Goal: Task Accomplishment & Management: Use online tool/utility

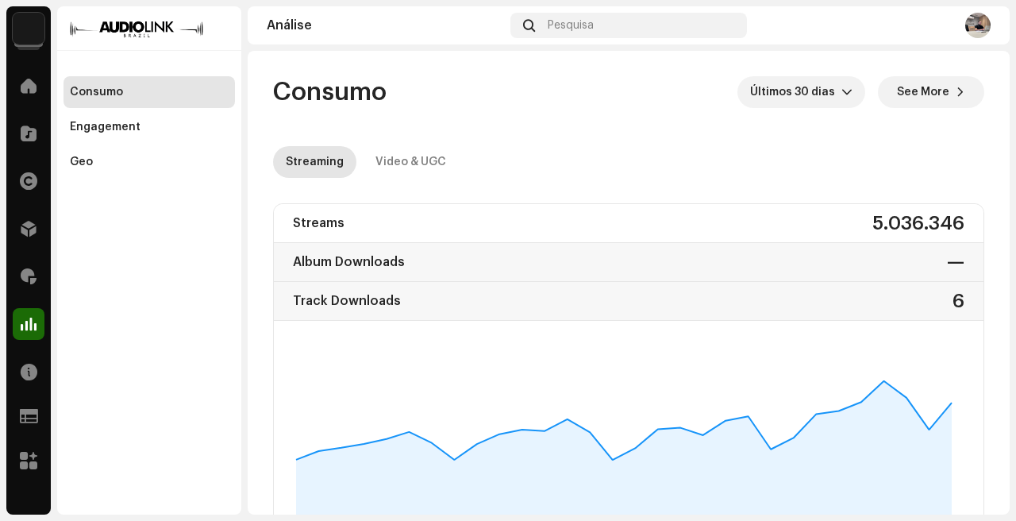
click at [541, 175] on div "Streaming Video & UGC" at bounding box center [628, 162] width 711 height 32
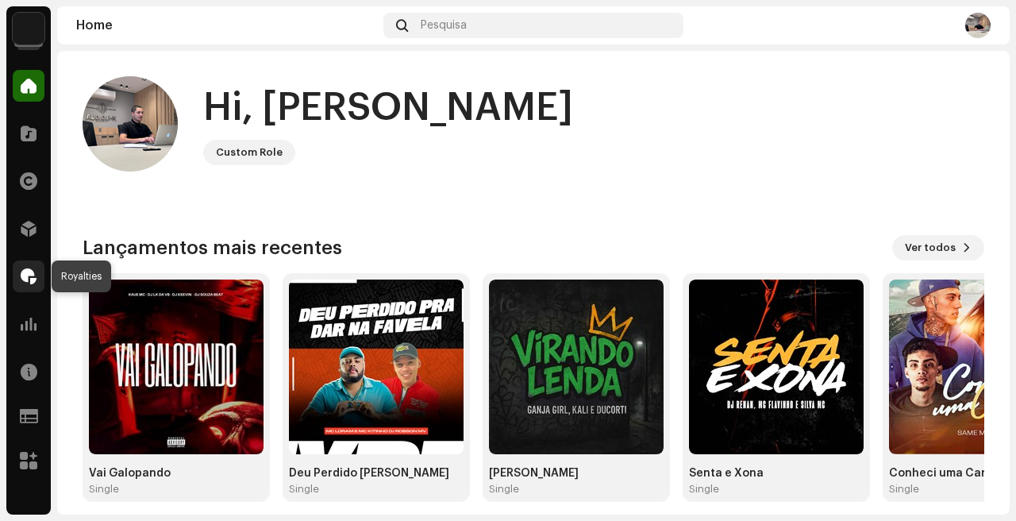
click at [34, 279] on span at bounding box center [29, 276] width 16 height 13
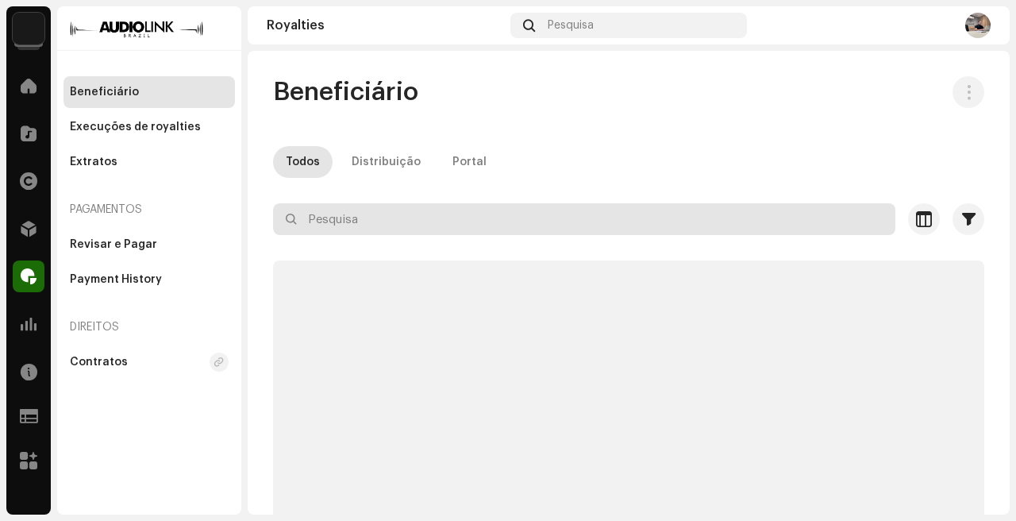
click at [357, 223] on input "text" at bounding box center [584, 219] width 622 height 32
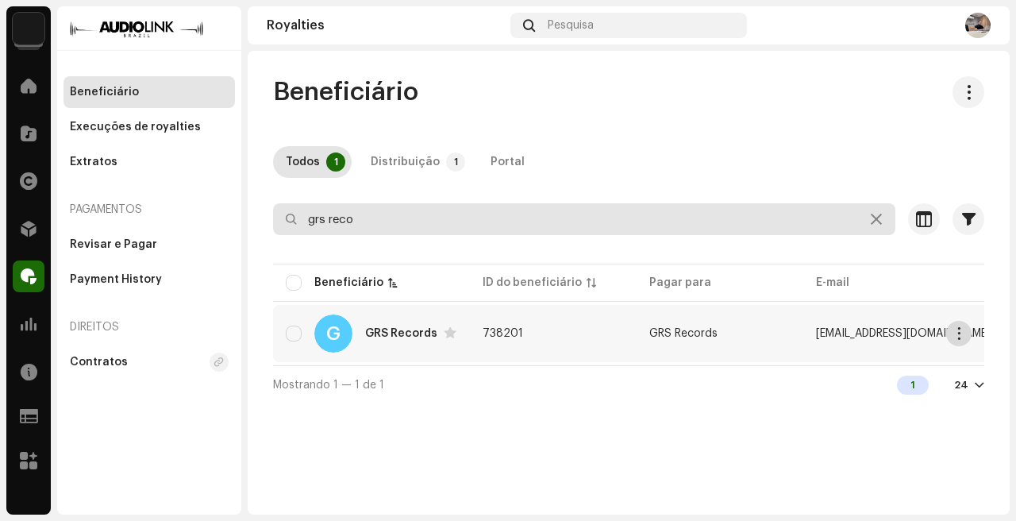
type input "grs reco"
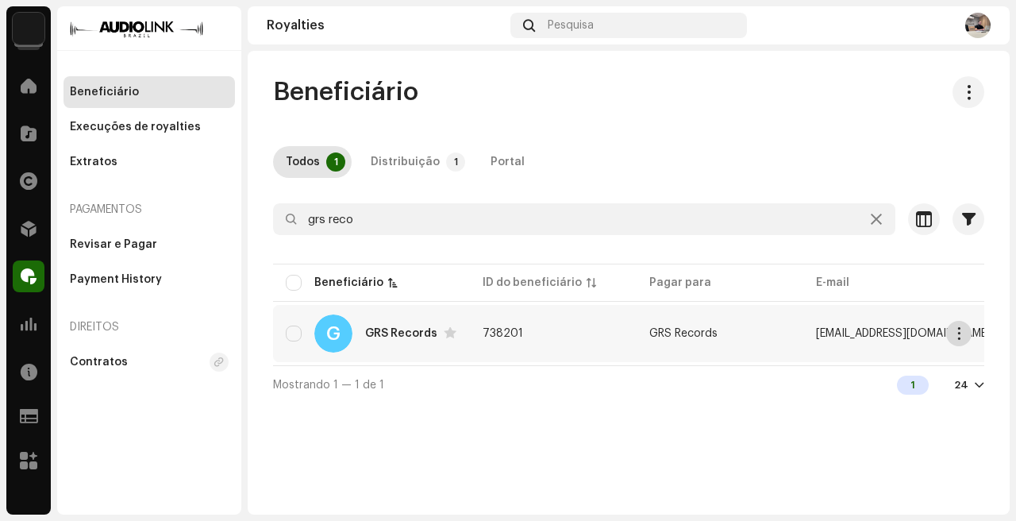
click at [953, 330] on span "button" at bounding box center [959, 333] width 12 height 13
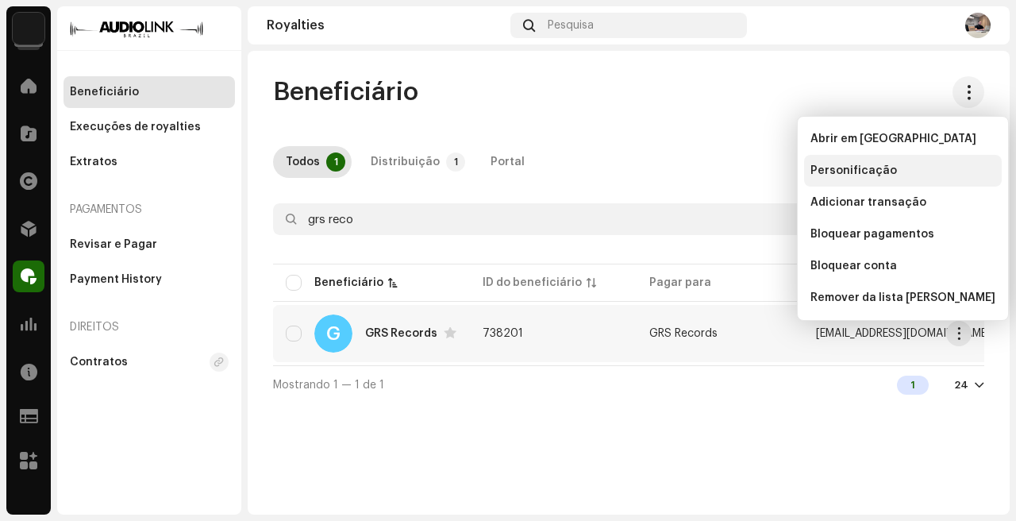
click at [879, 176] on span "Personificação" at bounding box center [853, 170] width 86 height 13
